Goal: Use online tool/utility: Utilize a website feature to perform a specific function

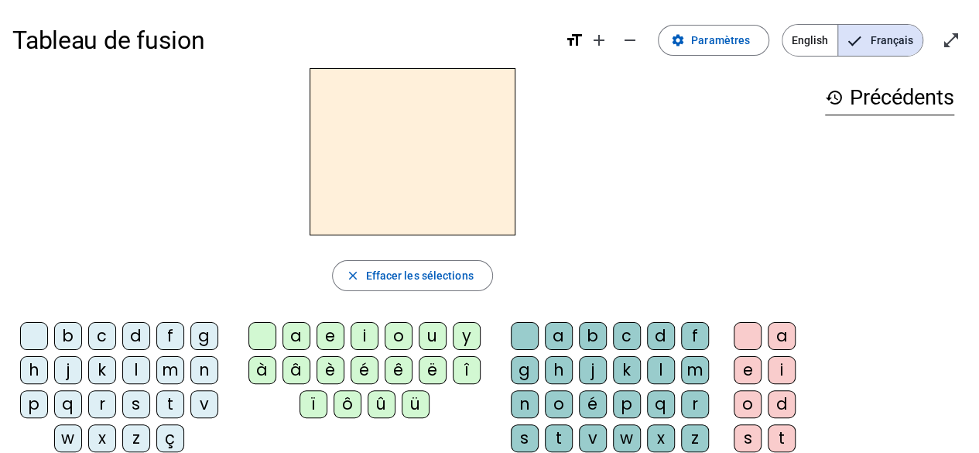
click at [362, 336] on div "i" at bounding box center [364, 336] width 28 height 28
click at [133, 364] on div "l" at bounding box center [136, 370] width 28 height 28
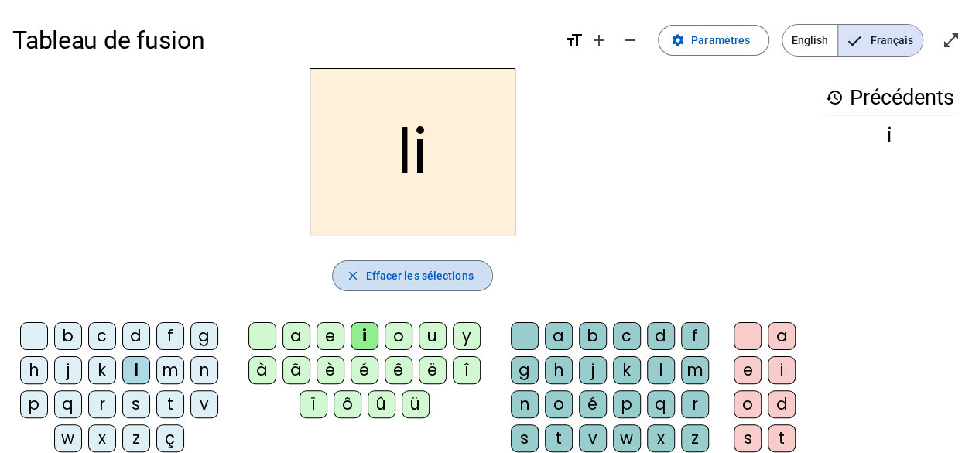
click at [350, 274] on mat-icon "close" at bounding box center [352, 275] width 14 height 14
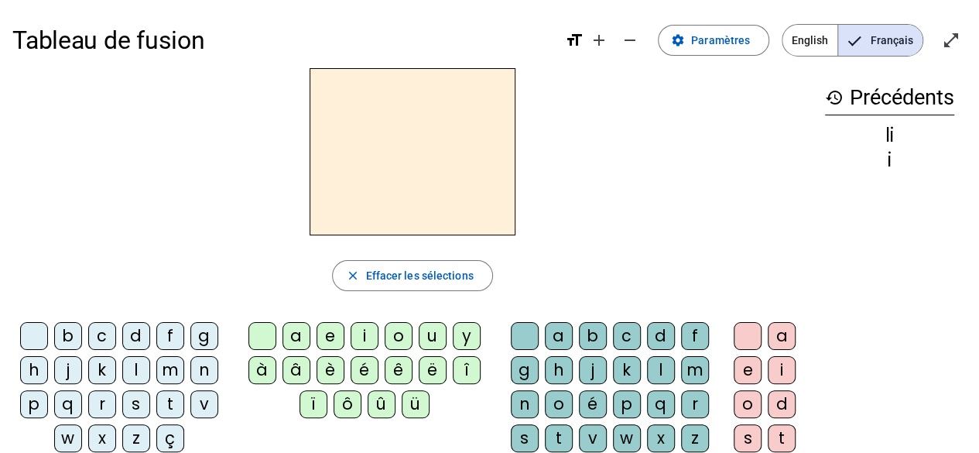
click at [215, 245] on div "close [PERSON_NAME] les sélections b c d f g h j k l m n p q r s t v w x z ç a …" at bounding box center [412, 317] width 800 height 498
click at [778, 365] on div "i" at bounding box center [781, 370] width 28 height 28
click at [656, 368] on div "l" at bounding box center [661, 370] width 28 height 28
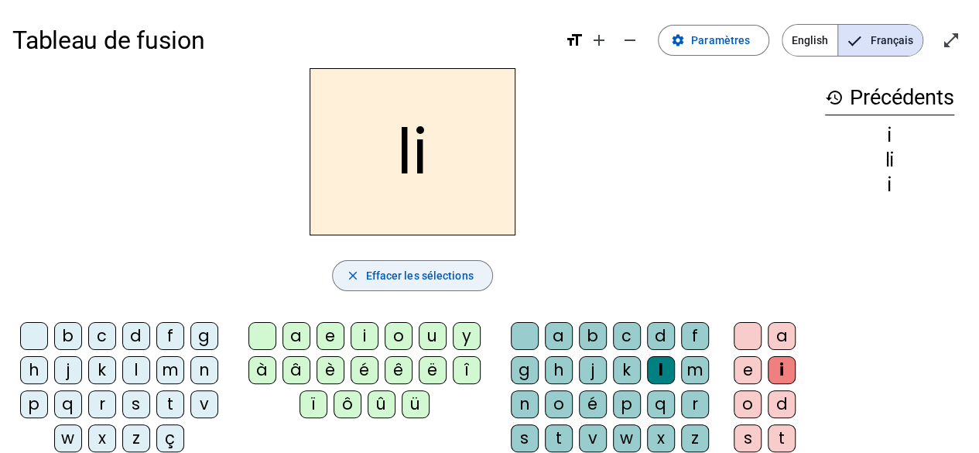
click at [347, 278] on mat-icon "close" at bounding box center [352, 275] width 14 height 14
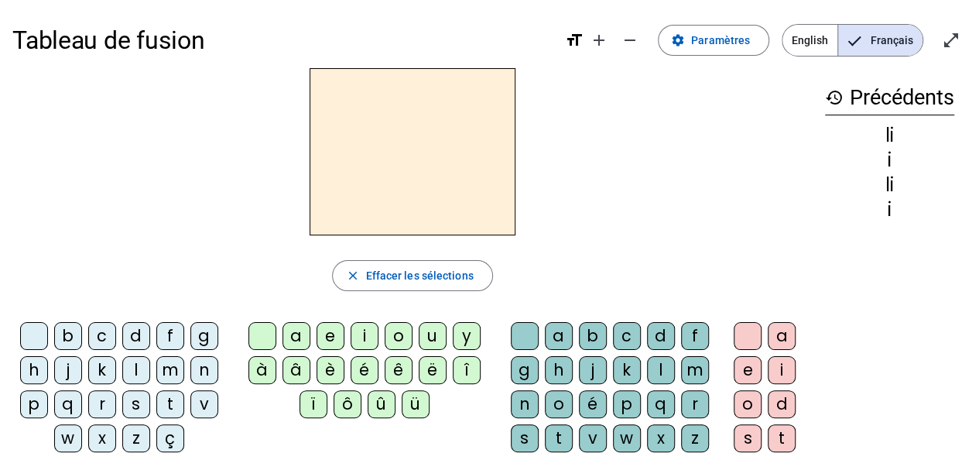
click at [775, 368] on div "i" at bounding box center [781, 370] width 28 height 28
click at [137, 370] on div "l" at bounding box center [136, 370] width 28 height 28
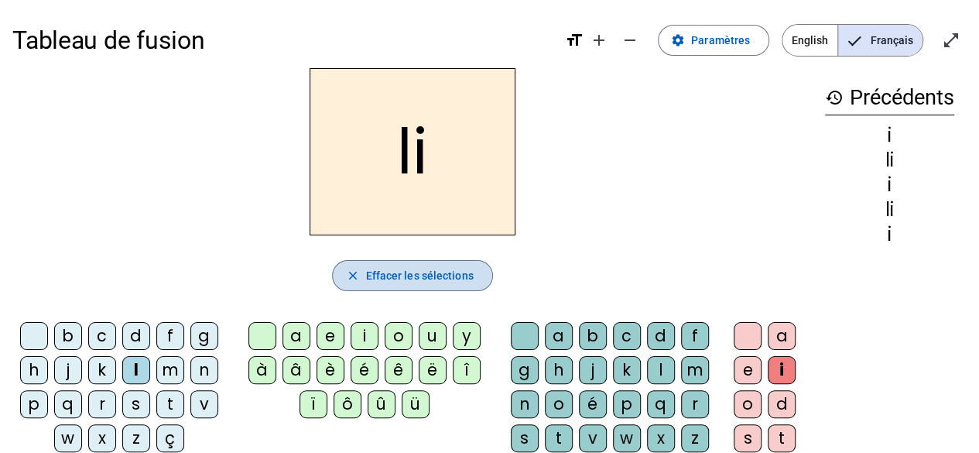
click at [348, 278] on mat-icon "close" at bounding box center [352, 275] width 14 height 14
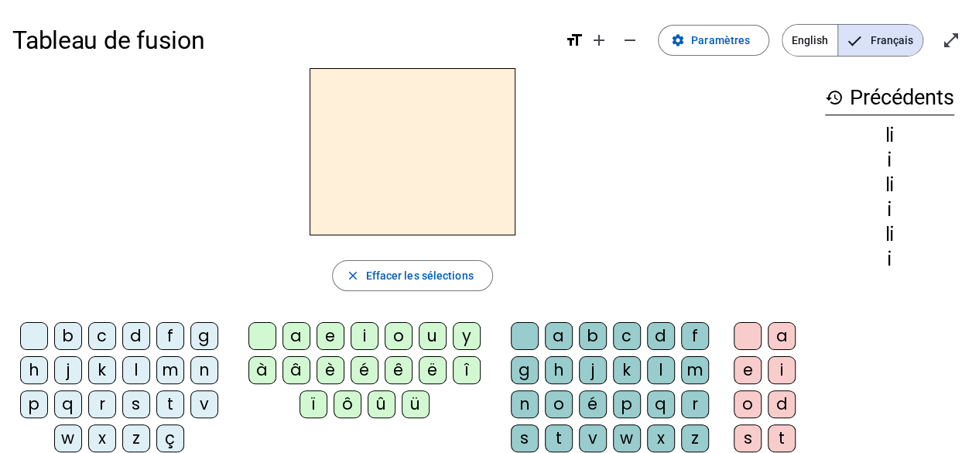
click at [353, 337] on div "i" at bounding box center [364, 336] width 28 height 28
click at [654, 369] on div "l" at bounding box center [661, 370] width 28 height 28
click at [164, 368] on div "m" at bounding box center [170, 370] width 28 height 28
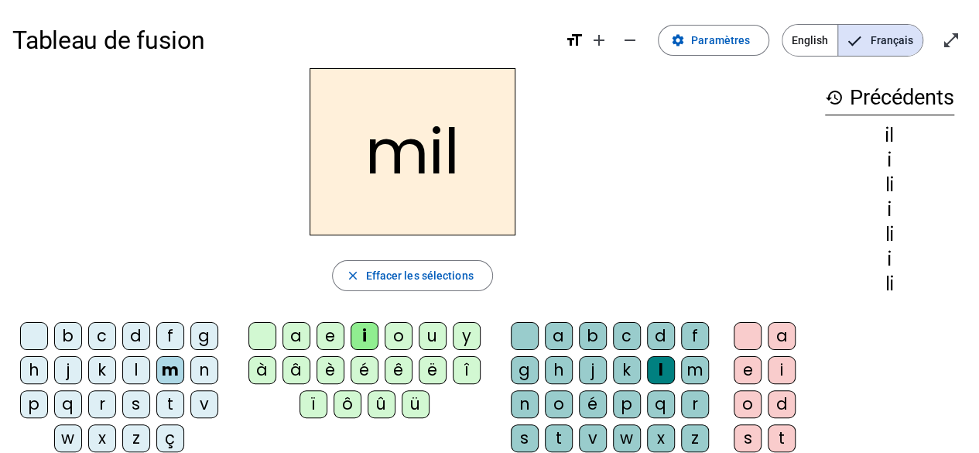
click at [293, 330] on div "a" at bounding box center [296, 336] width 28 height 28
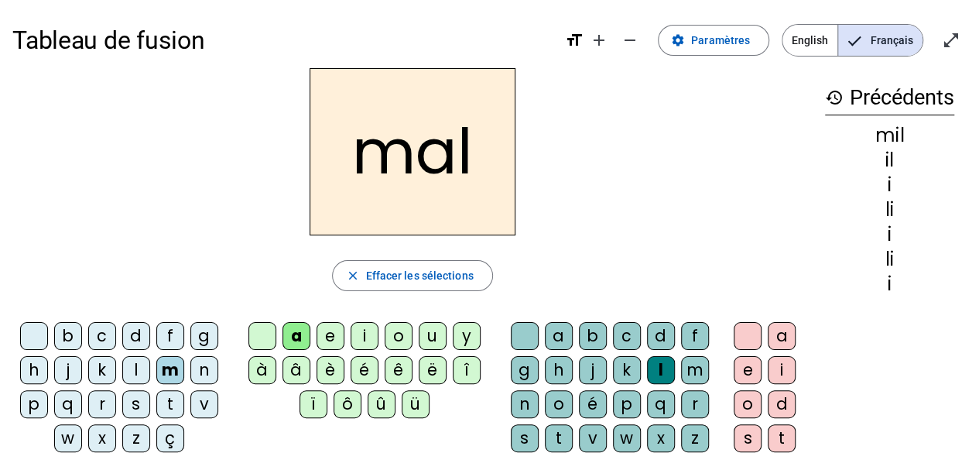
click at [292, 333] on div "a" at bounding box center [296, 336] width 28 height 28
click at [652, 370] on div "l" at bounding box center [661, 370] width 28 height 28
click at [354, 276] on mat-icon "close" at bounding box center [352, 275] width 14 height 14
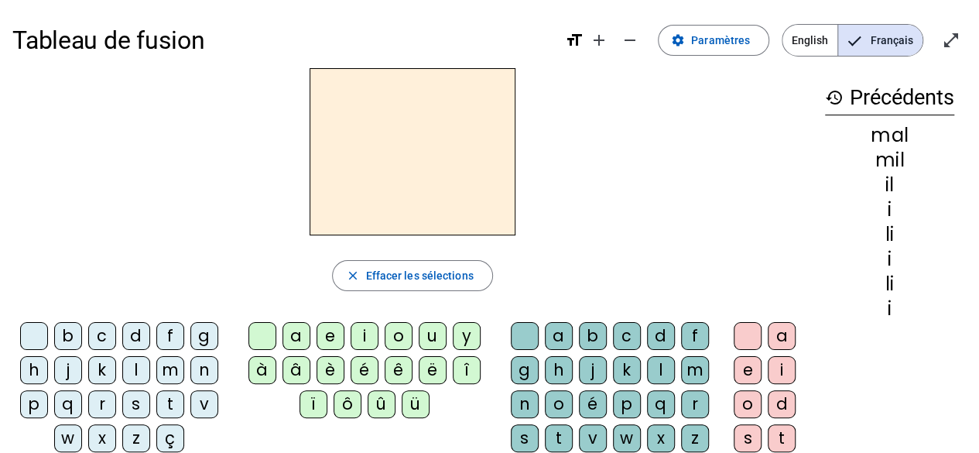
click at [167, 372] on div "m" at bounding box center [170, 370] width 28 height 28
click at [294, 334] on div "a" at bounding box center [296, 336] width 28 height 28
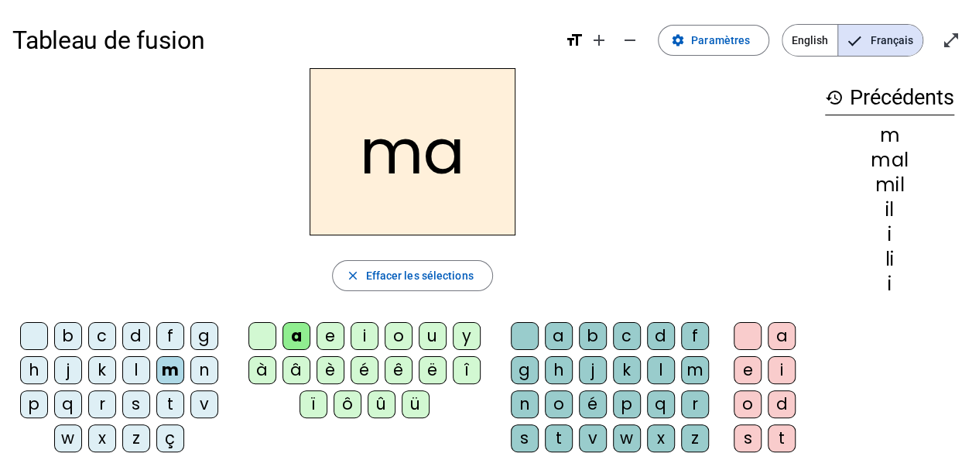
click at [131, 368] on div "l" at bounding box center [136, 370] width 28 height 28
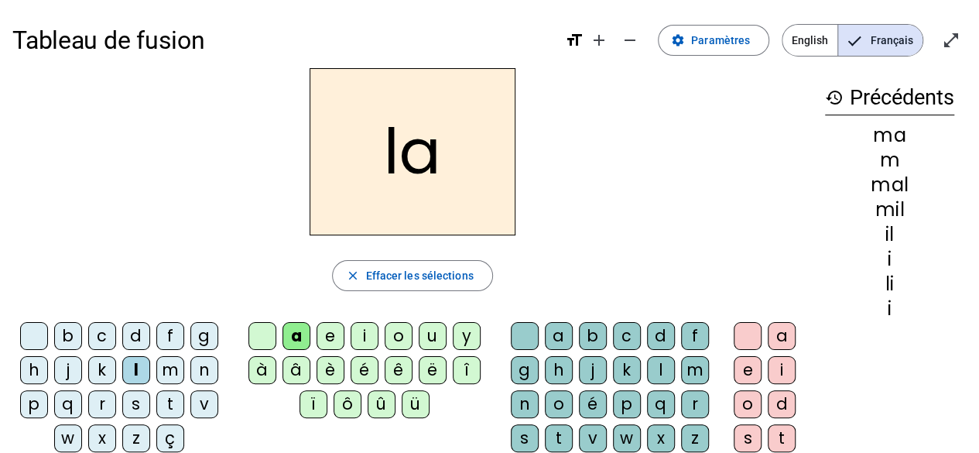
click at [425, 334] on div "u" at bounding box center [432, 336] width 28 height 28
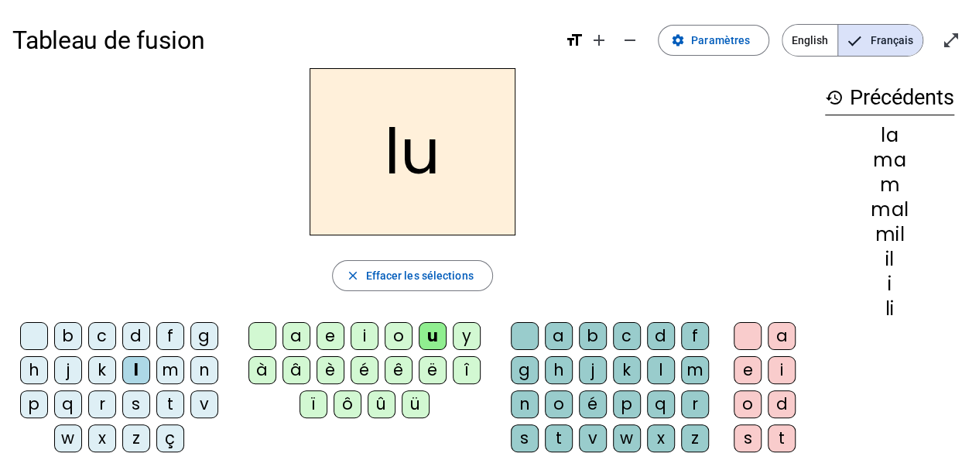
click at [132, 341] on div "d" at bounding box center [136, 336] width 28 height 28
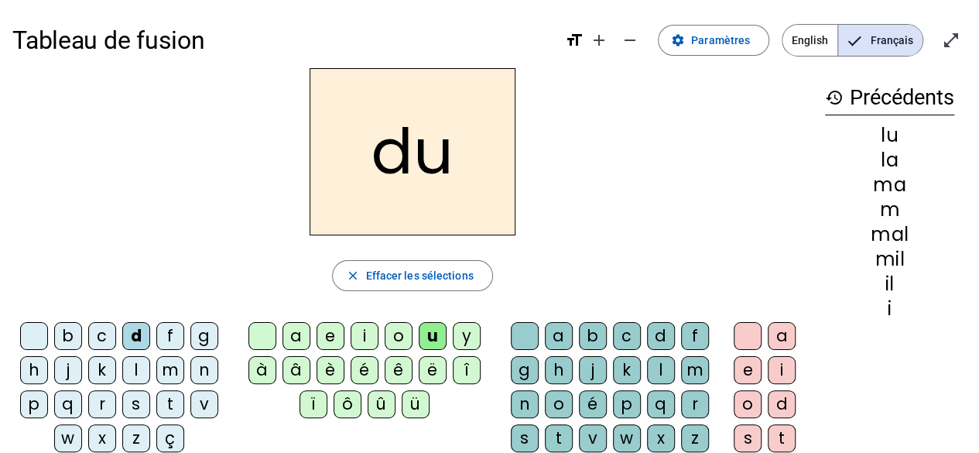
click at [166, 401] on div "t" at bounding box center [170, 404] width 28 height 28
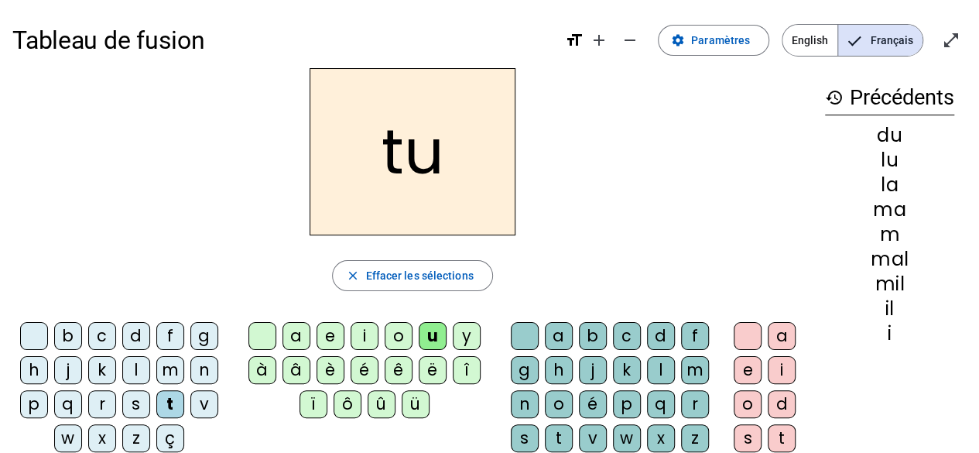
click at [325, 329] on div "e" at bounding box center [330, 336] width 28 height 28
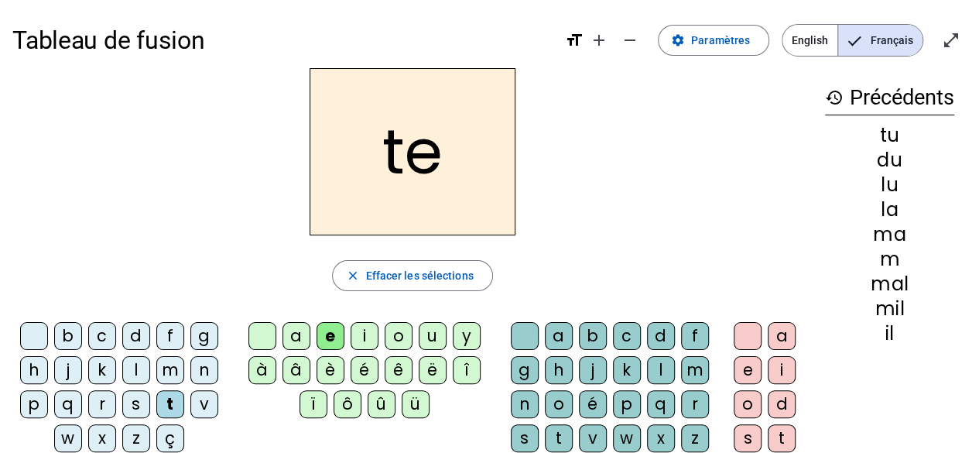
click at [131, 334] on div "d" at bounding box center [136, 336] width 28 height 28
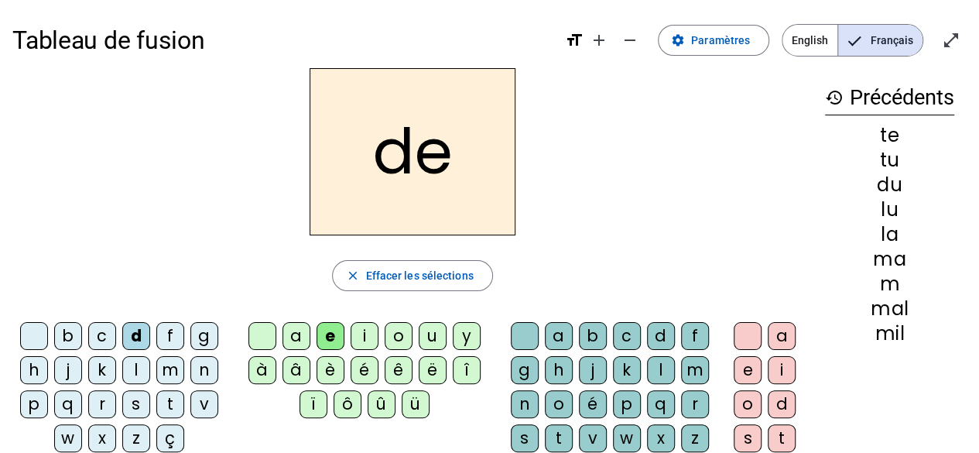
click at [63, 367] on div "j" at bounding box center [68, 370] width 28 height 28
